Goal: Task Accomplishment & Management: Use online tool/utility

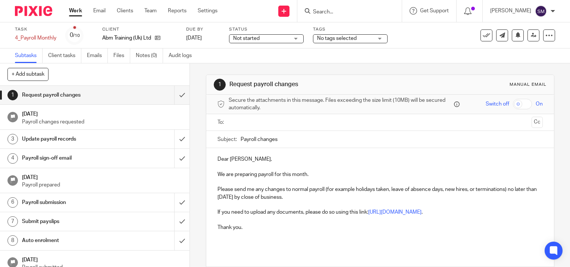
click at [155, 55] on link "Notes (0)" at bounding box center [149, 55] width 27 height 15
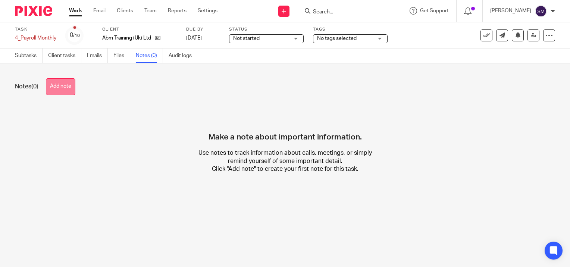
click at [69, 87] on button "Add note" at bounding box center [60, 86] width 29 height 17
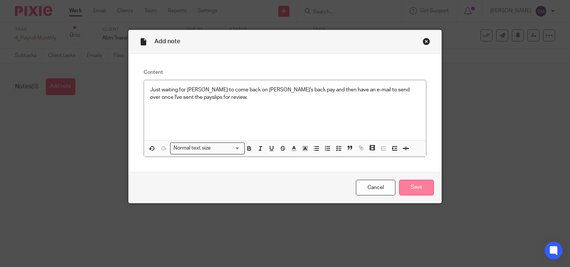
click at [414, 191] on input "Save" at bounding box center [416, 188] width 35 height 16
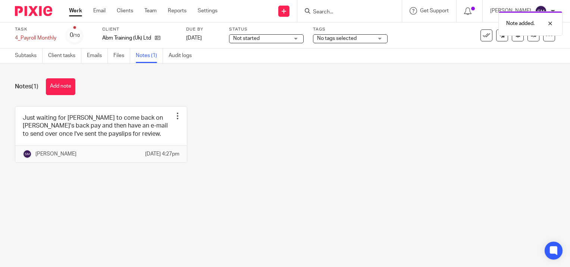
click at [78, 12] on link "Work" at bounding box center [75, 10] width 13 height 7
